Goal: Contribute content

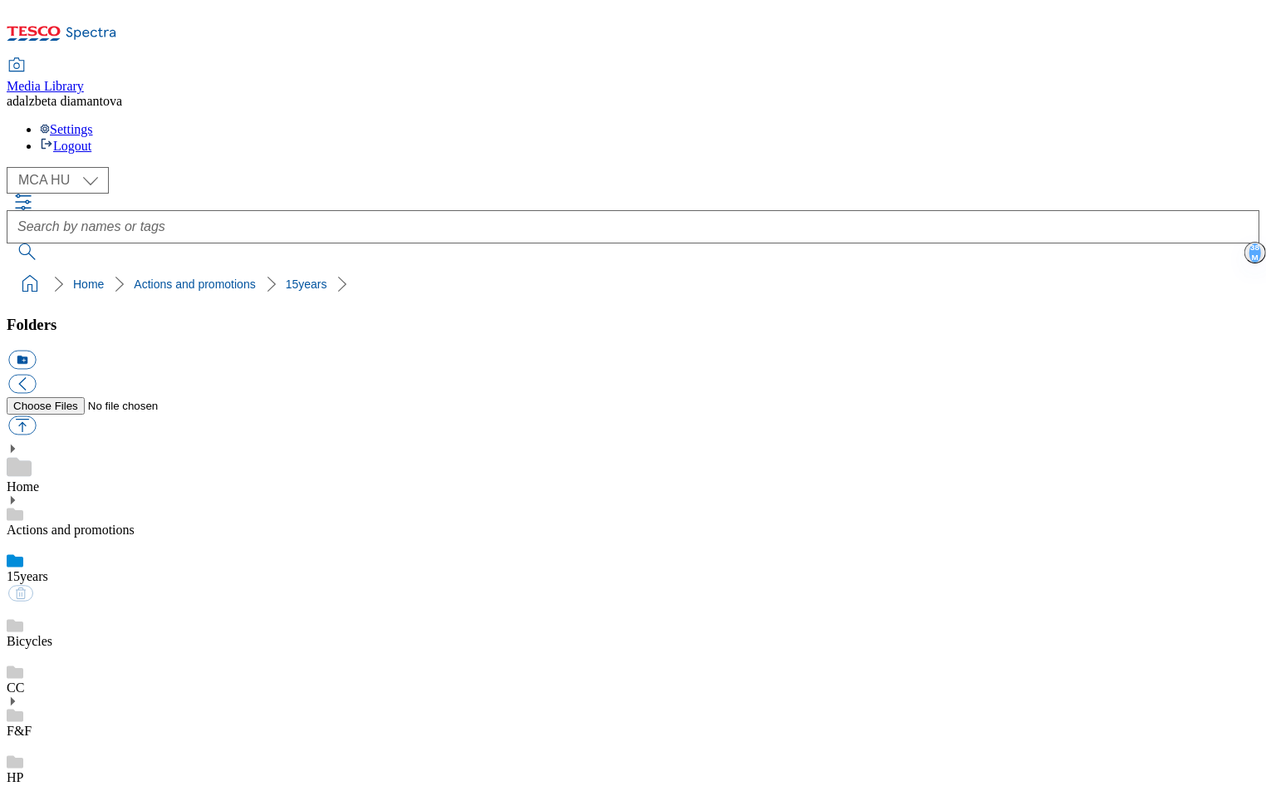
select select "flare-mca-hu"
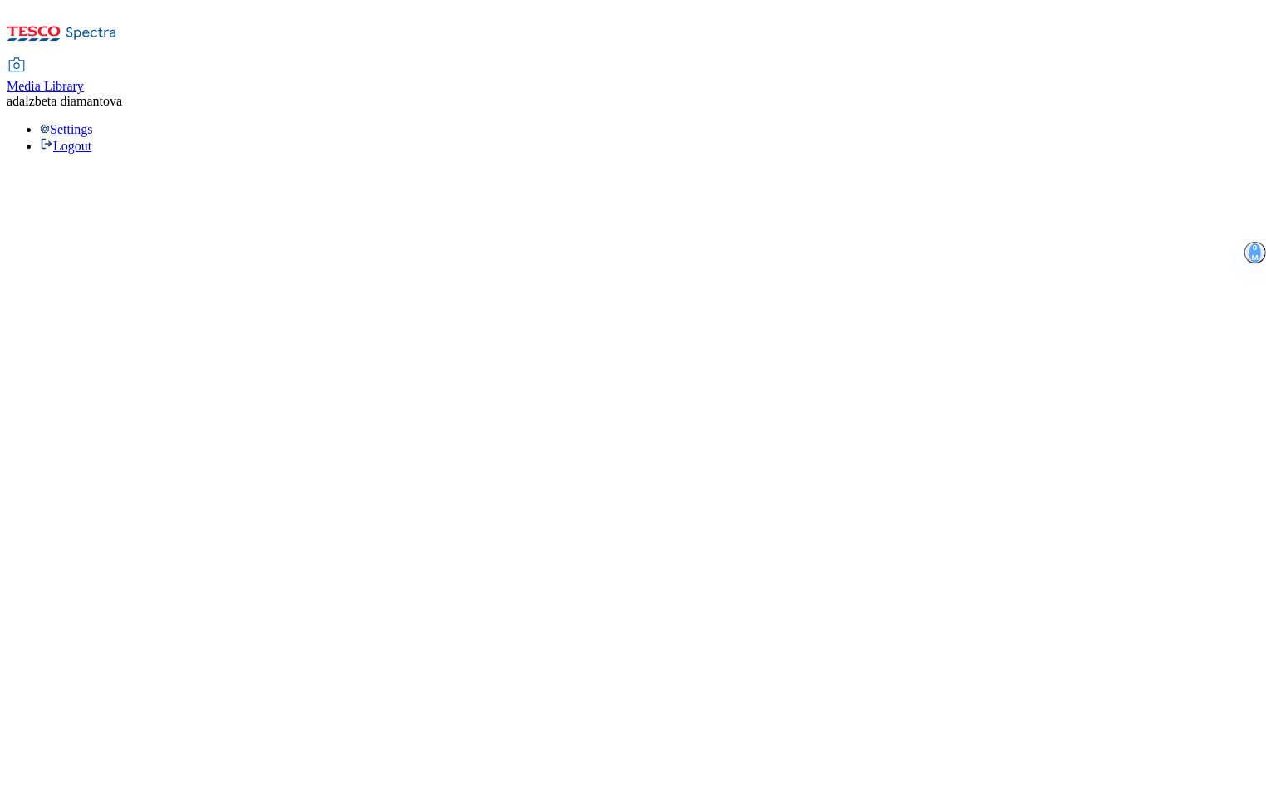
select select "flare-mca-hu"
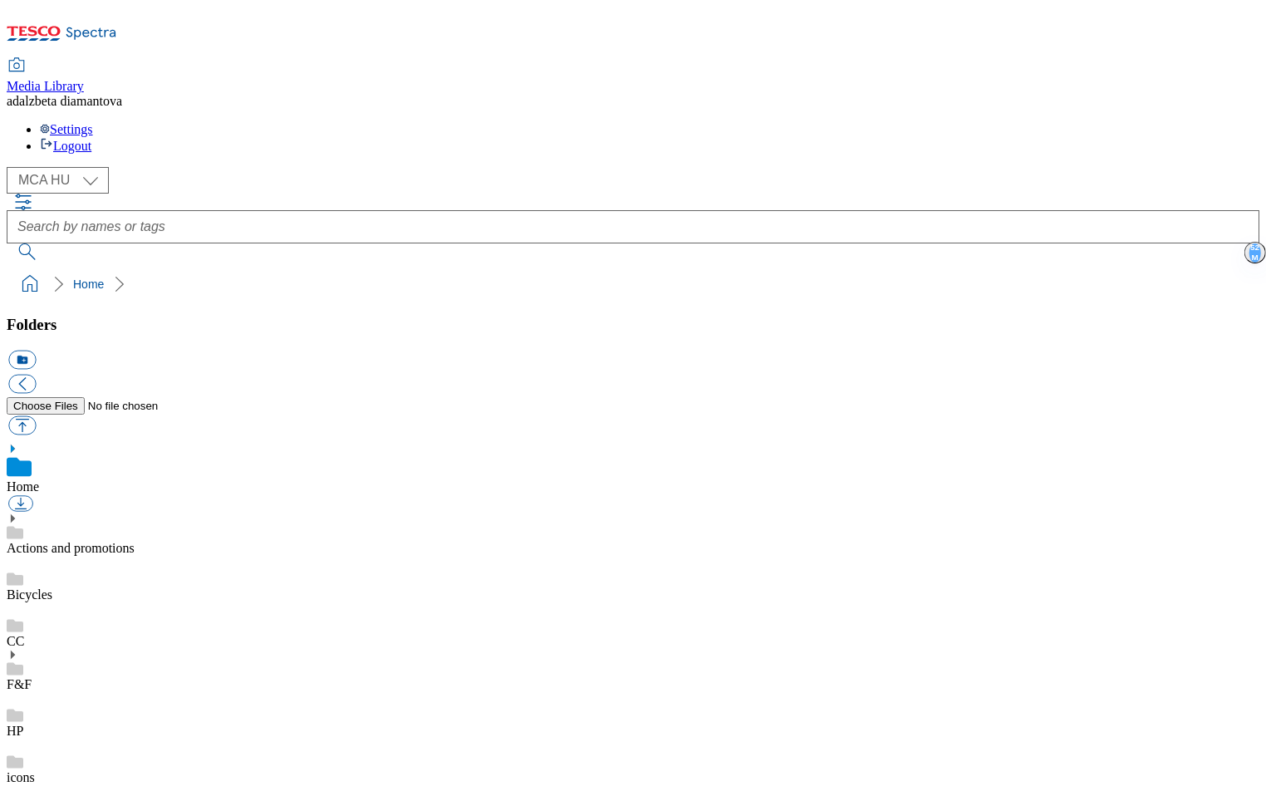
click at [23, 723] on link "HP" at bounding box center [15, 730] width 17 height 14
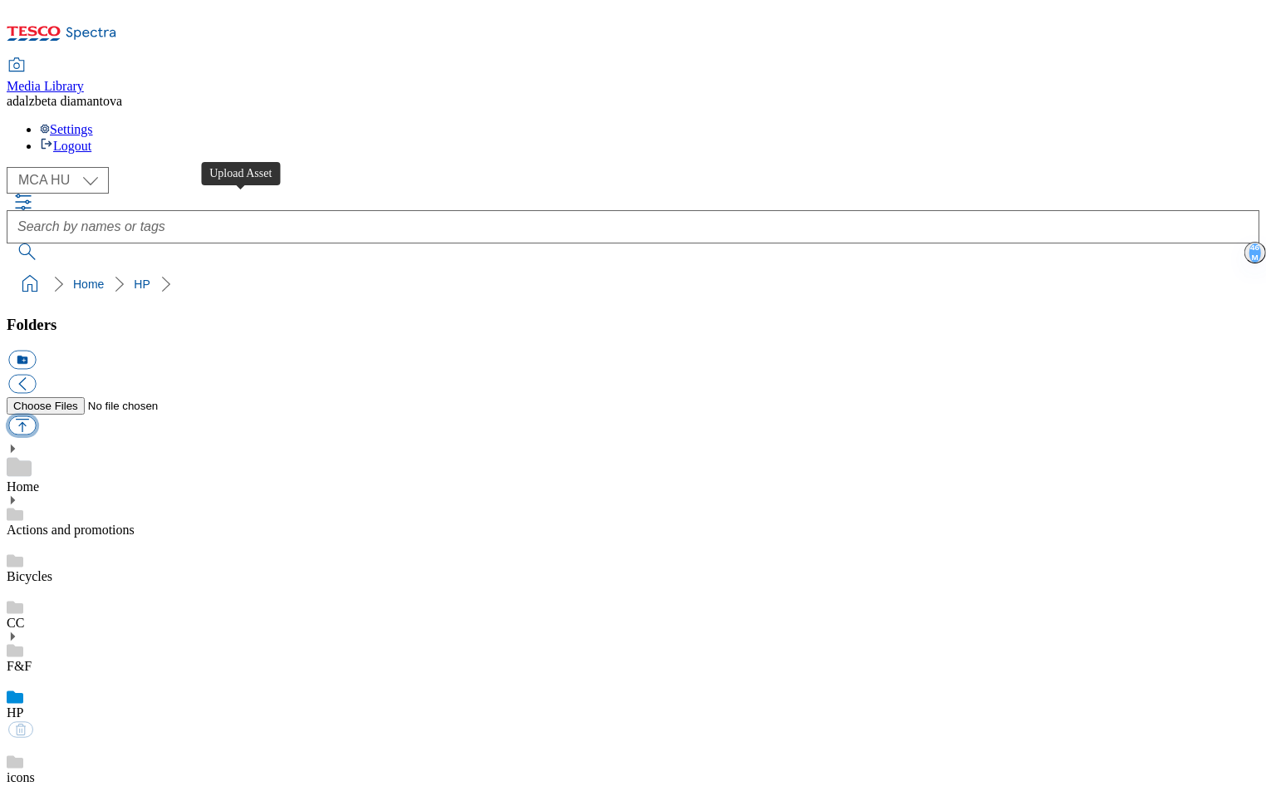
click at [36, 416] on button "button" at bounding box center [21, 425] width 27 height 19
type input "C:\fakepath\hu-wk25-hp-product01.png"
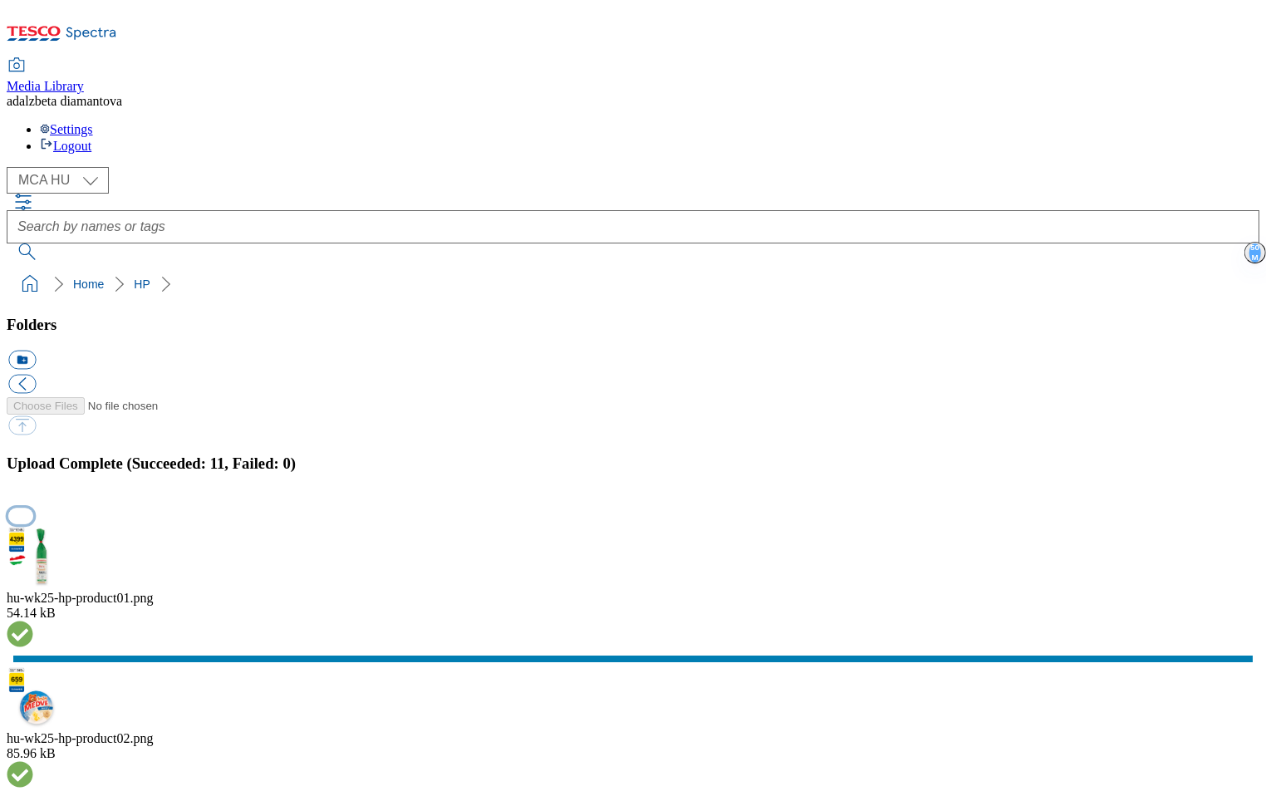
click at [33, 507] on button "button" at bounding box center [20, 515] width 25 height 16
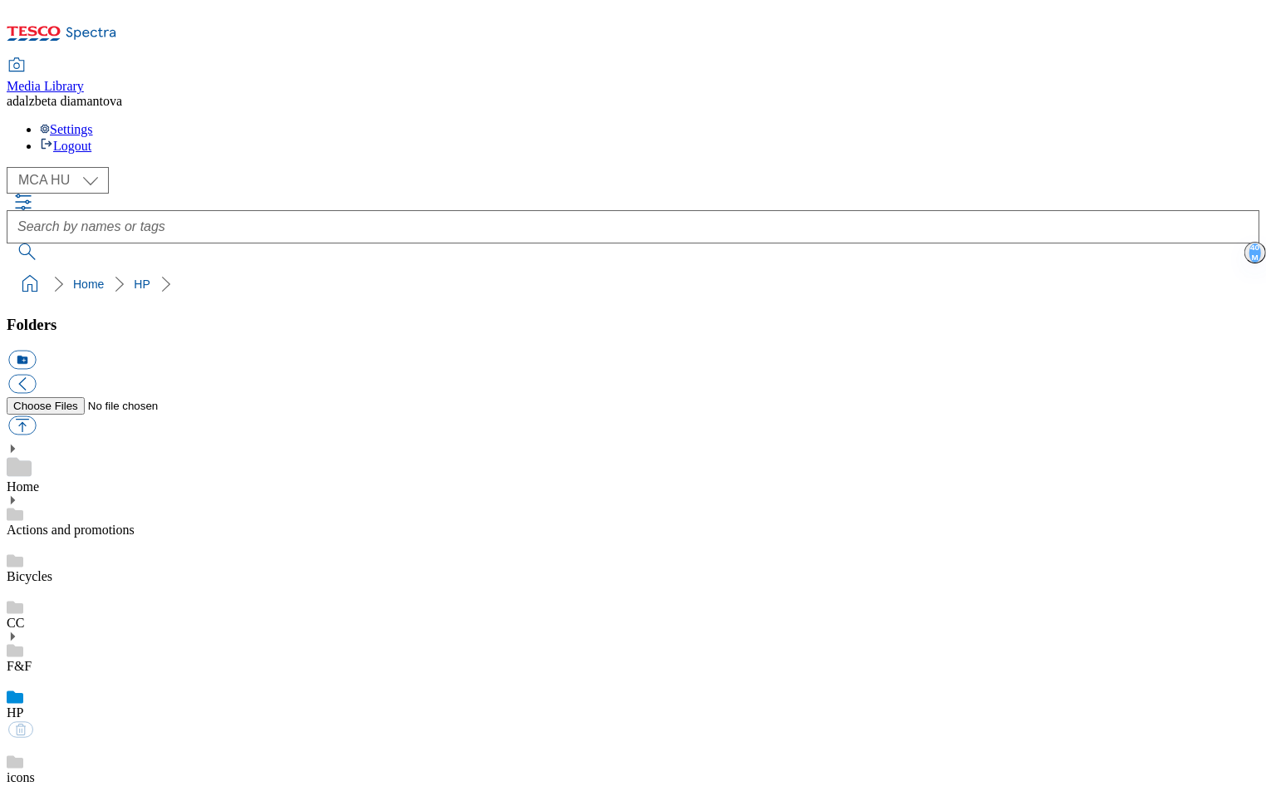
scroll to position [127, 0]
click at [32, 659] on link "F&F" at bounding box center [19, 666] width 25 height 14
click at [23, 723] on link "HP" at bounding box center [15, 730] width 17 height 14
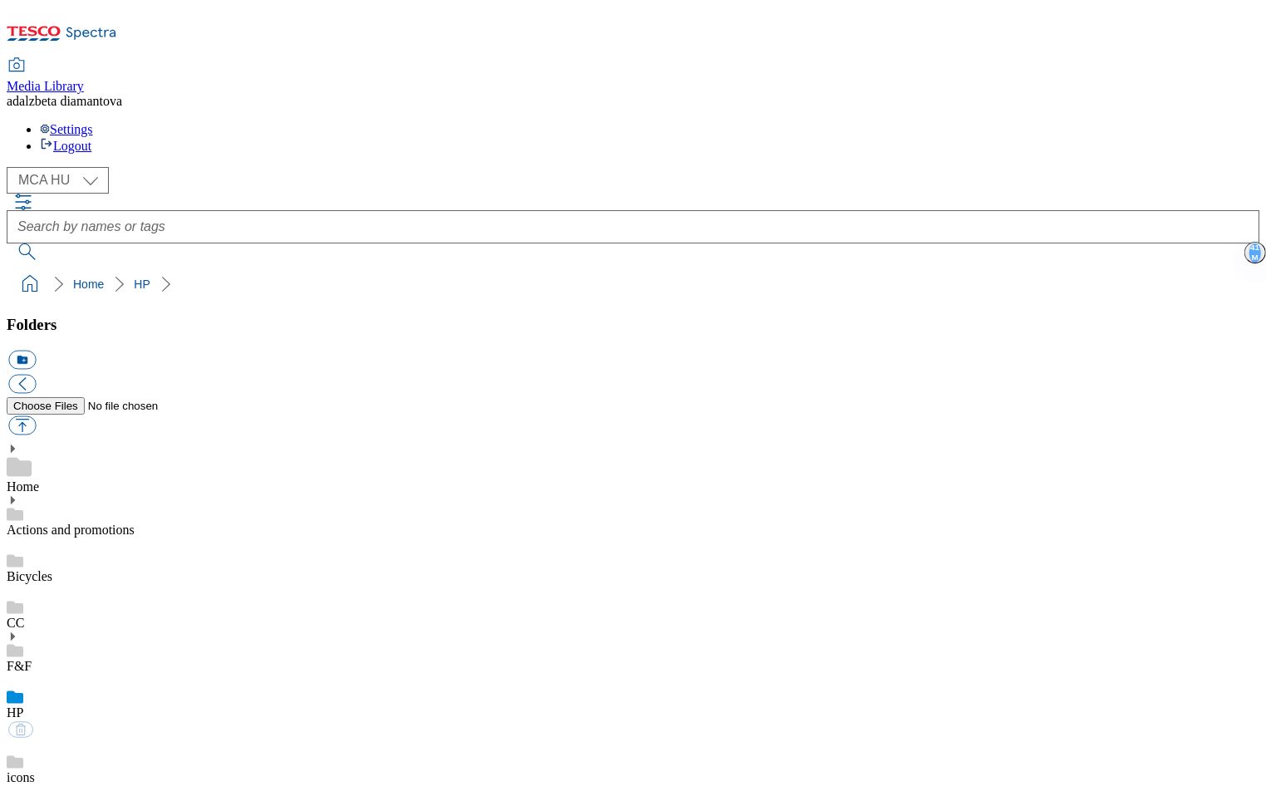
scroll to position [0, 0]
